Goal: Task Accomplishment & Management: Manage account settings

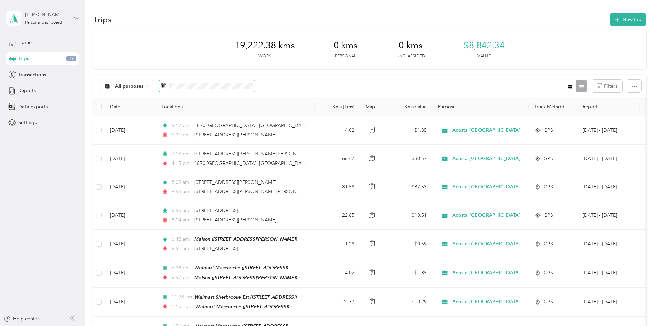
click at [255, 91] on span at bounding box center [207, 86] width 97 height 12
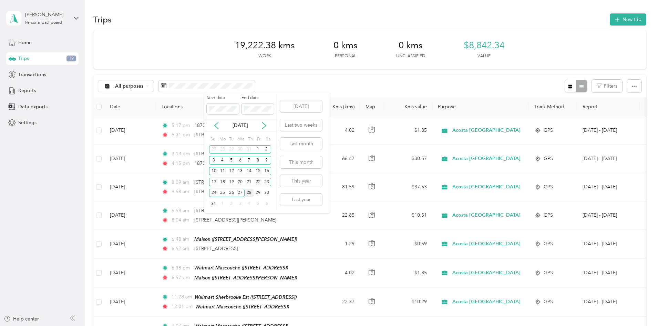
click at [249, 194] on div "28" at bounding box center [249, 193] width 9 height 9
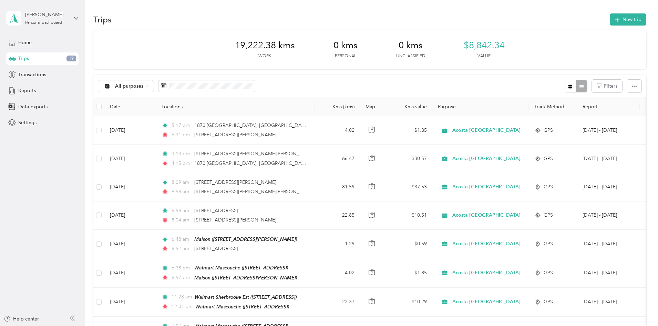
click at [319, 81] on div "All purposes Filters" at bounding box center [369, 86] width 553 height 22
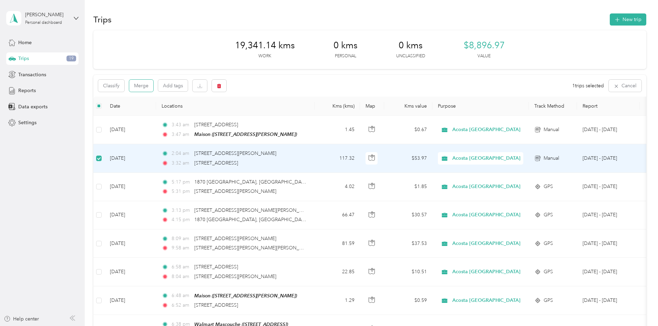
click at [153, 88] on button "Merge" at bounding box center [141, 86] width 24 height 12
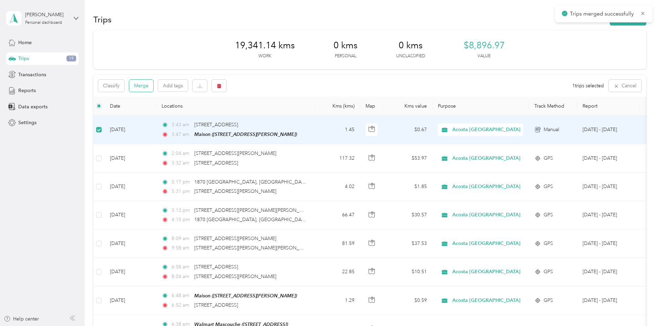
click at [153, 88] on button "Merge" at bounding box center [141, 86] width 24 height 12
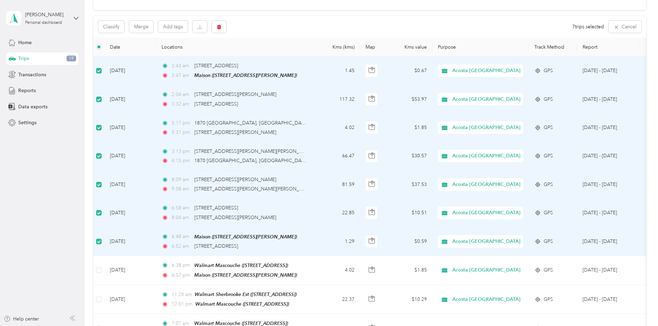
scroll to position [69, 0]
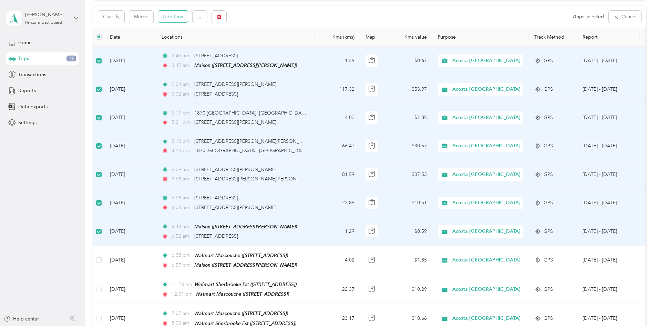
click at [188, 22] on button "Add tags" at bounding box center [173, 17] width 30 height 12
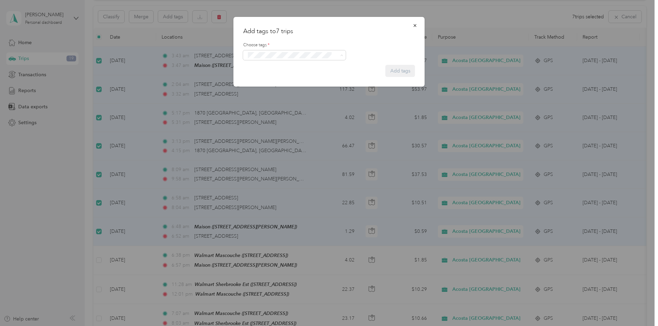
click at [271, 68] on ol "Wt Multi-studio Cost Capture" at bounding box center [294, 67] width 103 height 13
click at [268, 71] on li "Wt Multi-studio Cost Capture" at bounding box center [294, 67] width 103 height 13
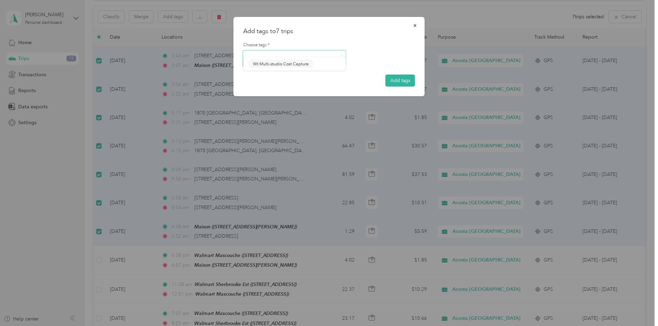
click at [258, 64] on span at bounding box center [290, 60] width 89 height 7
click at [297, 106] on ol "Wt American Textile Signage Wt Metro Signage Cost Capture Wt Walmart Signage" at bounding box center [294, 90] width 103 height 40
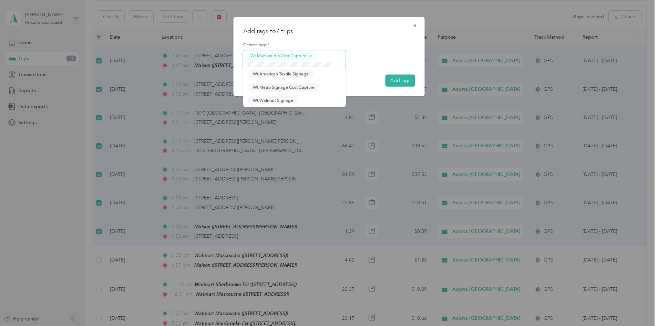
click at [261, 314] on div "Add tags to 7 trips Choose tags * Wt Multi-studio Cost Capture Add tags Wt Amer…" at bounding box center [327, 326] width 655 height 0
click at [256, 314] on div "Add tags to 7 trips Choose tags * Wt Multi-studio Cost Capture Add tags Wt Amer…" at bounding box center [327, 326] width 655 height 0
click at [275, 105] on span "Wt Walmart Signage" at bounding box center [273, 103] width 40 height 6
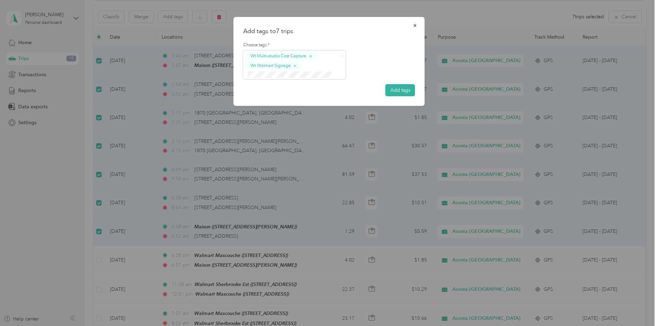
click at [270, 104] on ol "Fit P&g Team P&g Continuity P&g Projects & Blitzes" at bounding box center [294, 100] width 103 height 40
click at [267, 99] on span "P&g Continuity" at bounding box center [267, 98] width 29 height 6
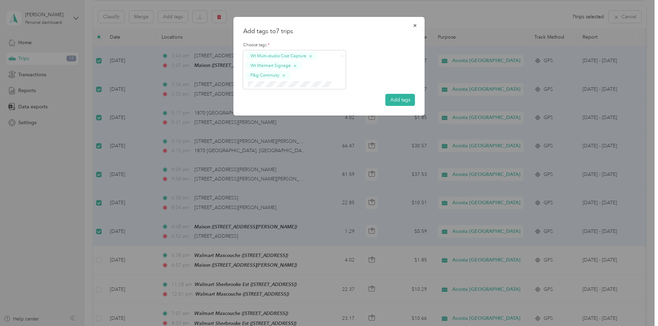
click at [259, 100] on li "Rt Shed Rain" at bounding box center [294, 96] width 103 height 13
click at [389, 104] on button "Add tags" at bounding box center [401, 100] width 30 height 12
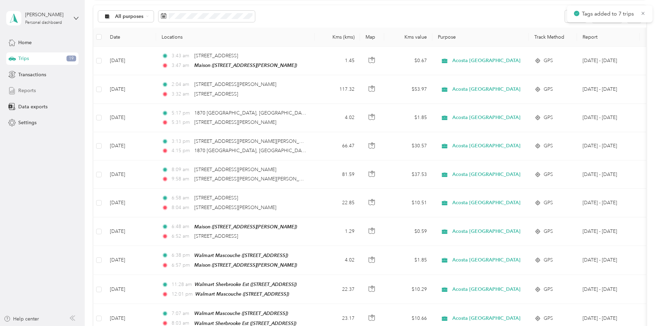
click at [21, 88] on span "Reports" at bounding box center [27, 90] width 18 height 7
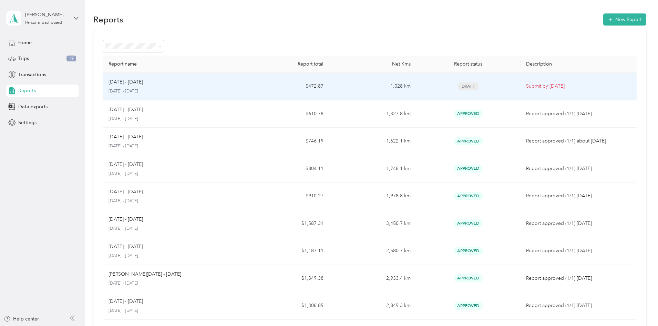
click at [242, 91] on td "[DATE] - [DATE] [DATE] - [DATE]" at bounding box center [172, 87] width 139 height 28
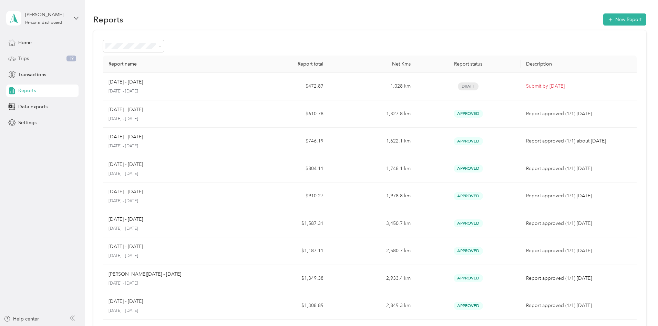
click at [22, 58] on span "Trips" at bounding box center [23, 58] width 11 height 7
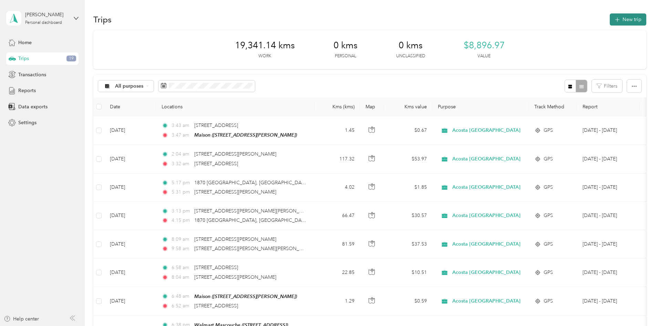
click at [610, 19] on button "New trip" at bounding box center [628, 19] width 37 height 12
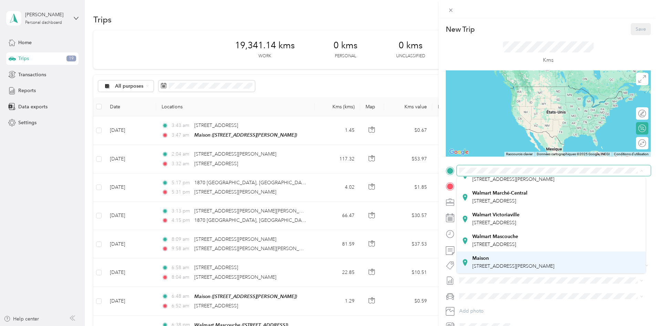
scroll to position [55, 0]
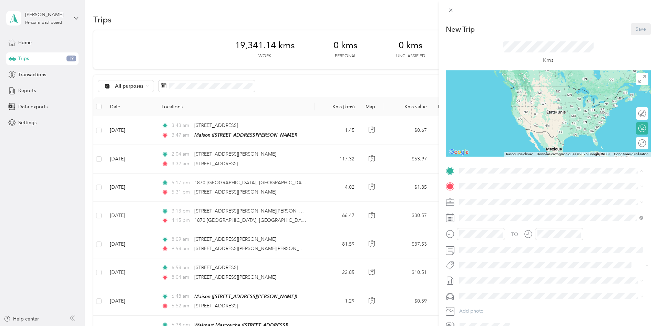
click at [495, 260] on div "Maison [STREET_ADDRESS][PERSON_NAME]" at bounding box center [514, 262] width 82 height 14
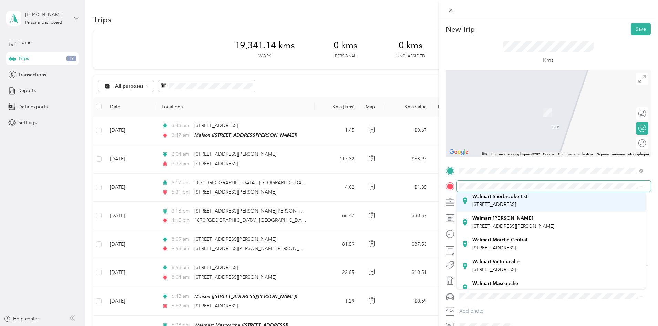
scroll to position [0, 0]
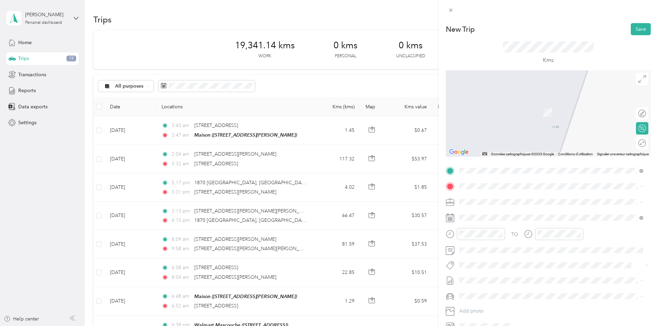
click at [496, 225] on div "Walmart Sherbrooke Est [STREET_ADDRESS]" at bounding box center [500, 217] width 55 height 14
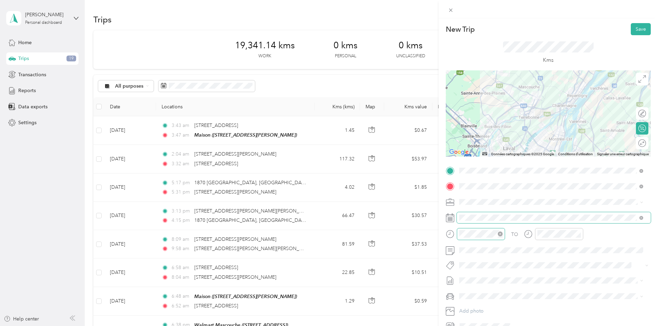
click at [503, 234] on icon "close-circle" at bounding box center [500, 233] width 5 height 5
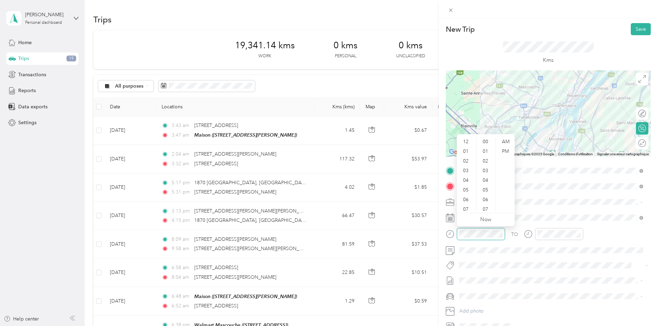
scroll to position [505, 0]
drag, startPoint x: 470, startPoint y: 191, endPoint x: 478, endPoint y: 187, distance: 9.7
click at [470, 192] on div "09" at bounding box center [466, 194] width 17 height 10
click at [487, 192] on div "11" at bounding box center [486, 191] width 17 height 10
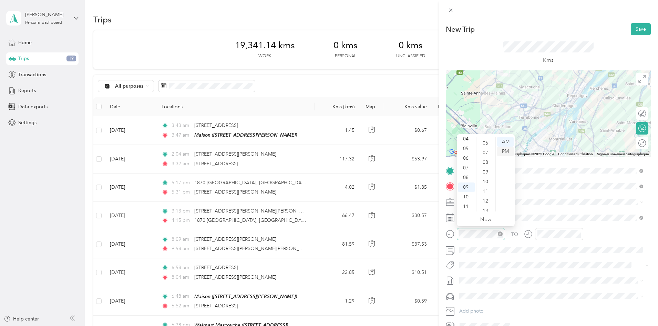
scroll to position [106, 0]
drag, startPoint x: 570, startPoint y: 242, endPoint x: 565, endPoint y: 241, distance: 5.9
click at [570, 244] on div at bounding box center [553, 236] width 59 height 17
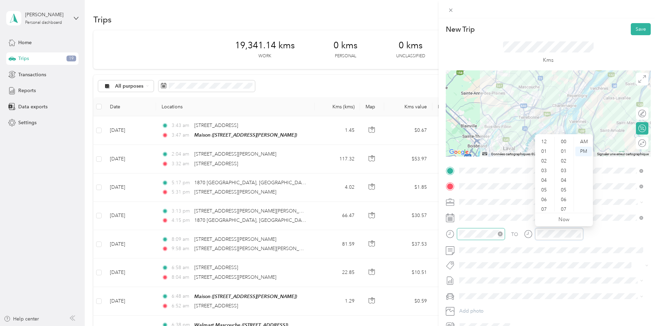
scroll to position [41, 0]
click at [549, 196] on div "10" at bounding box center [545, 197] width 17 height 10
click at [564, 154] on div "01" at bounding box center [564, 151] width 17 height 10
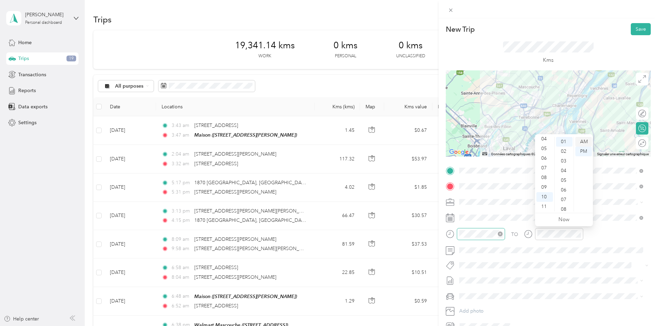
click at [584, 145] on div "AM" at bounding box center [584, 142] width 17 height 10
click at [463, 161] on div "New Trip Save This trip cannot be edited because it is either under review, app…" at bounding box center [548, 177] width 205 height 309
click at [557, 114] on div at bounding box center [548, 113] width 205 height 86
click at [639, 29] on button "Save" at bounding box center [641, 29] width 20 height 12
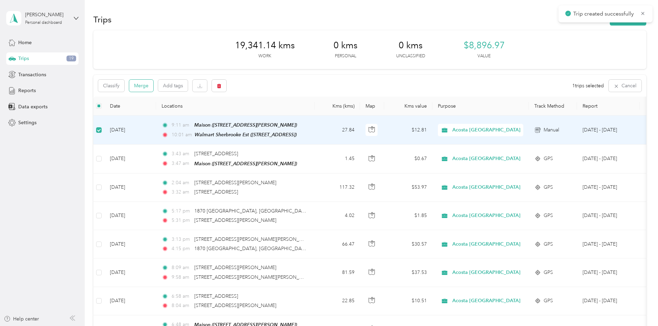
click at [153, 89] on button "Merge" at bounding box center [141, 86] width 24 height 12
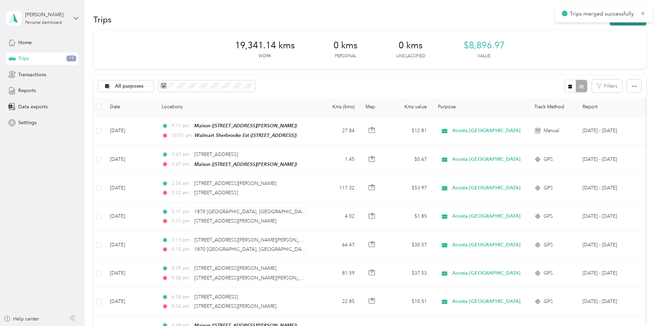
click at [610, 25] on button "New trip" at bounding box center [628, 19] width 37 height 12
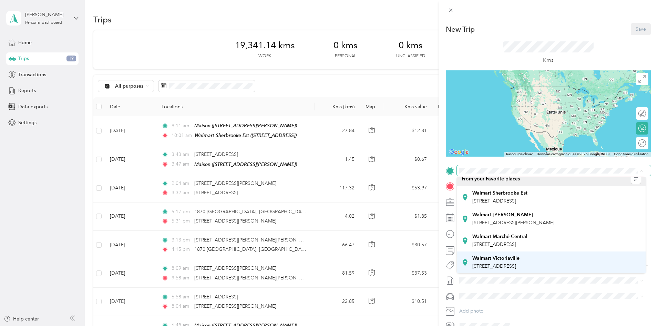
scroll to position [0, 0]
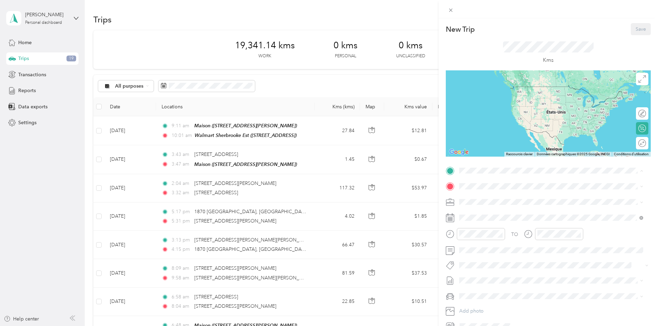
click at [496, 205] on span "[STREET_ADDRESS]" at bounding box center [495, 206] width 44 height 6
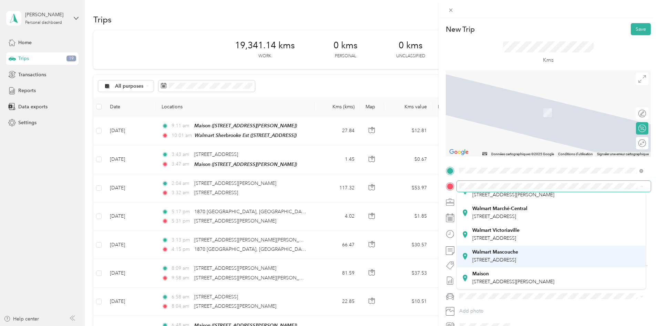
scroll to position [55, 0]
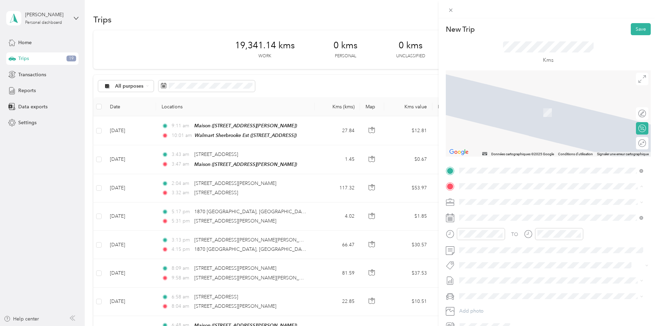
click at [508, 261] on span "[STREET_ADDRESS]" at bounding box center [495, 260] width 44 height 6
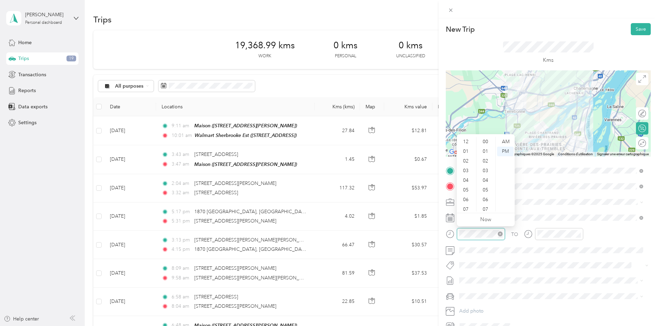
scroll to position [41, 0]
click at [468, 159] on div "06" at bounding box center [466, 158] width 17 height 10
click at [486, 154] on div "01" at bounding box center [486, 151] width 17 height 10
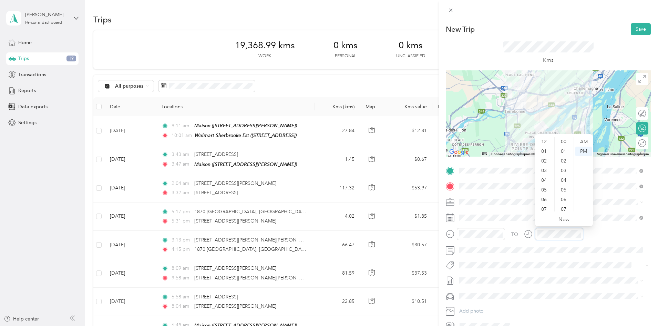
scroll to position [41, 0]
click at [544, 160] on div "06" at bounding box center [545, 158] width 17 height 10
click at [565, 176] on div "56" at bounding box center [564, 178] width 17 height 10
click at [453, 227] on div "TO Add photo" at bounding box center [548, 248] width 205 height 166
click at [631, 24] on button "Save" at bounding box center [641, 29] width 20 height 12
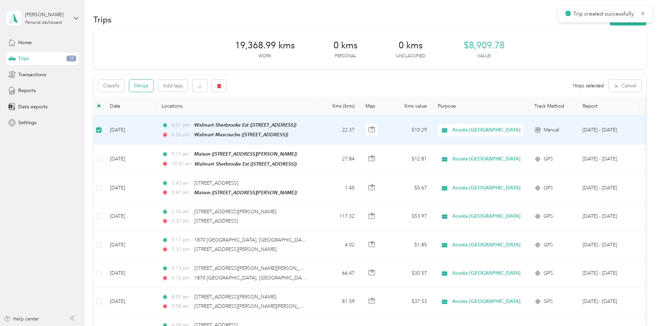
click at [153, 90] on button "Merge" at bounding box center [141, 86] width 24 height 12
